Goal: Transaction & Acquisition: Purchase product/service

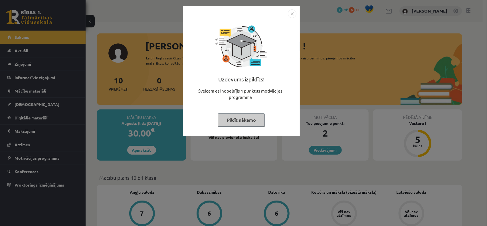
click at [294, 15] on img "Close" at bounding box center [292, 13] width 9 height 9
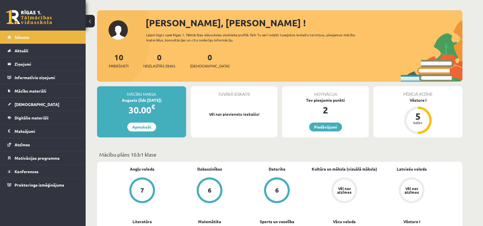
scroll to position [44, 0]
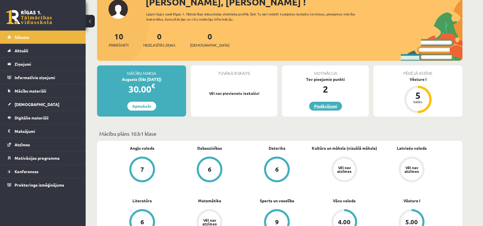
click at [331, 107] on link "Piedāvājumi" at bounding box center [325, 106] width 33 height 9
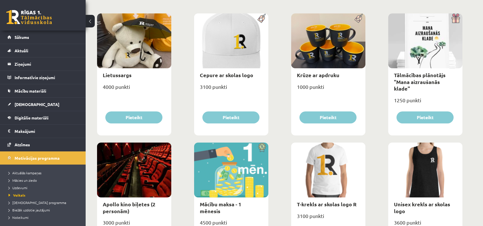
scroll to position [68, 0]
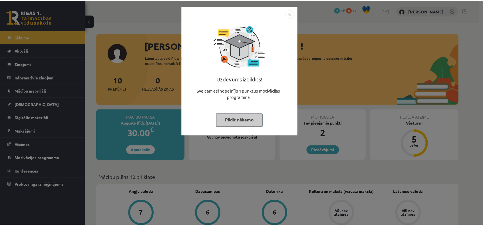
scroll to position [44, 0]
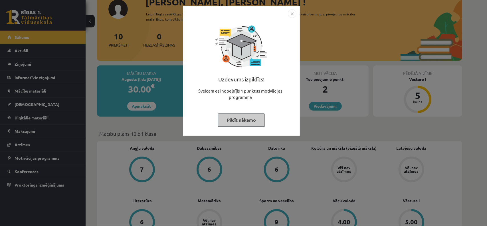
drag, startPoint x: 0, startPoint y: 0, endPoint x: 232, endPoint y: 29, distance: 234.1
click at [232, 29] on div at bounding box center [241, 46] width 57 height 57
click at [292, 14] on img "Close" at bounding box center [292, 13] width 9 height 9
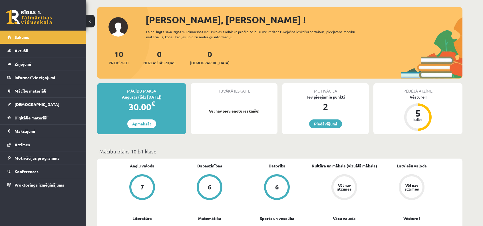
scroll to position [26, 0]
click at [255, 165] on div "Datorika 6" at bounding box center [276, 182] width 67 height 38
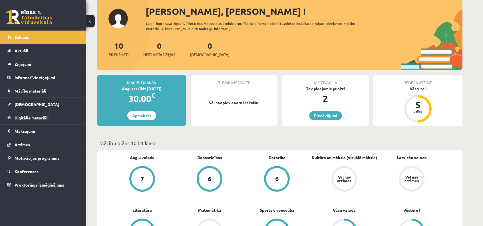
scroll to position [27, 0]
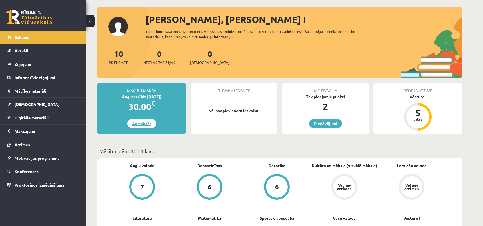
click at [143, 127] on link "Apmaksāt" at bounding box center [141, 123] width 29 height 9
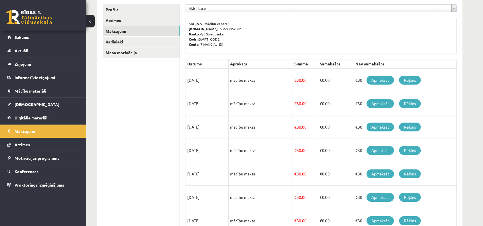
scroll to position [76, 0]
click at [159, 46] on link "Radinieki" at bounding box center [141, 42] width 77 height 11
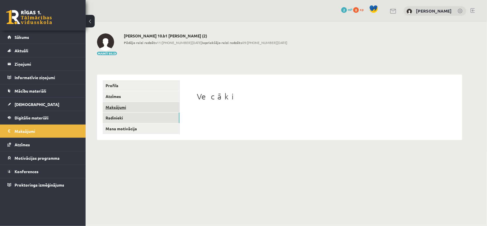
click at [158, 109] on link "Maksājumi" at bounding box center [141, 107] width 77 height 11
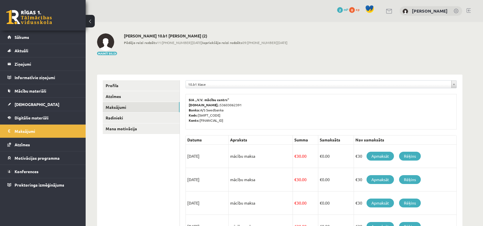
scroll to position [9, 0]
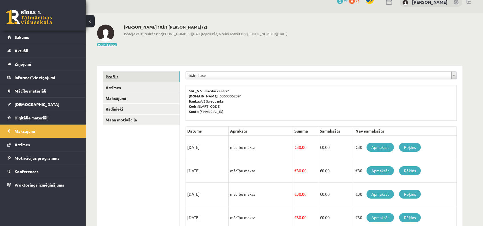
click at [163, 73] on link "Profils" at bounding box center [141, 76] width 77 height 11
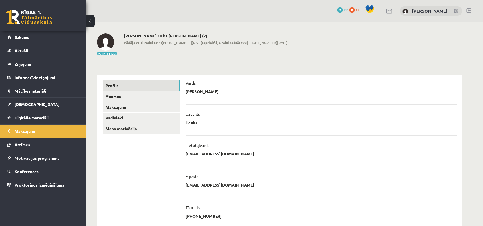
drag, startPoint x: 290, startPoint y: 115, endPoint x: 280, endPoint y: 119, distance: 10.3
click at [280, 119] on div "Uzvārds" at bounding box center [321, 115] width 271 height 9
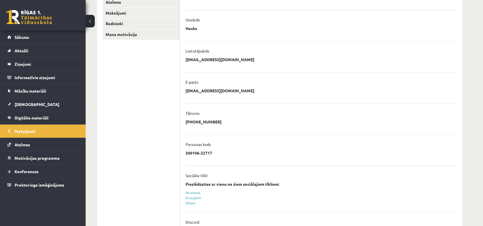
scroll to position [118, 0]
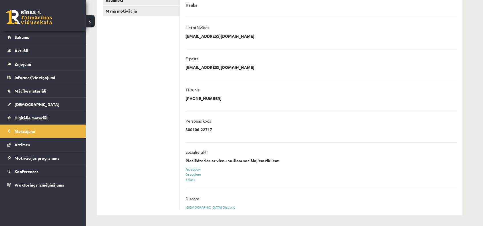
click at [34, 12] on link at bounding box center [29, 17] width 46 height 14
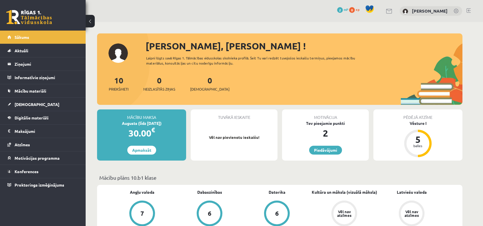
click at [254, 100] on div "10 Priekšmeti 0 Neizlasītās ziņas 0 Ieskaites" at bounding box center [279, 89] width 365 height 31
click at [392, 9] on div "0 Dāvanas 2 mP 0 xp Mārtiņš Hauks" at bounding box center [284, 11] width 397 height 22
click at [393, 10] on link at bounding box center [389, 11] width 7 height 5
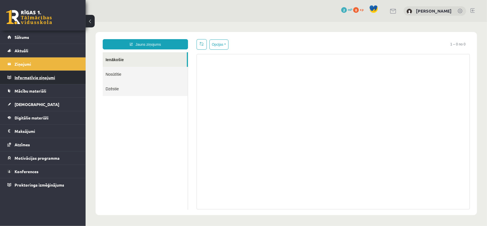
click at [70, 76] on legend "Informatīvie ziņojumi 0" at bounding box center [47, 77] width 64 height 13
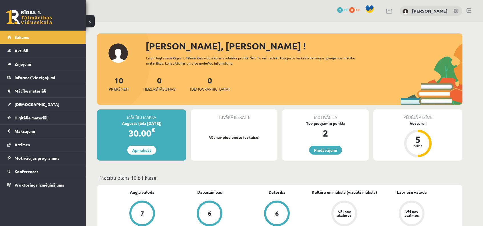
click at [144, 150] on link "Apmaksāt" at bounding box center [141, 150] width 29 height 9
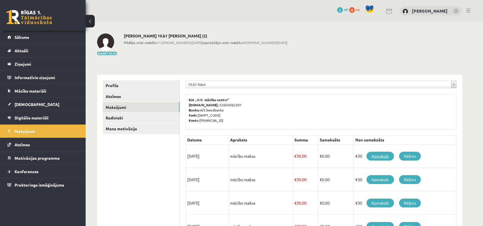
click at [391, 156] on link "Apmaksāt" at bounding box center [379, 156] width 27 height 9
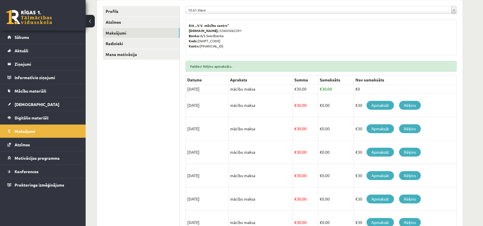
scroll to position [89, 0]
